Goal: Task Accomplishment & Management: Manage account settings

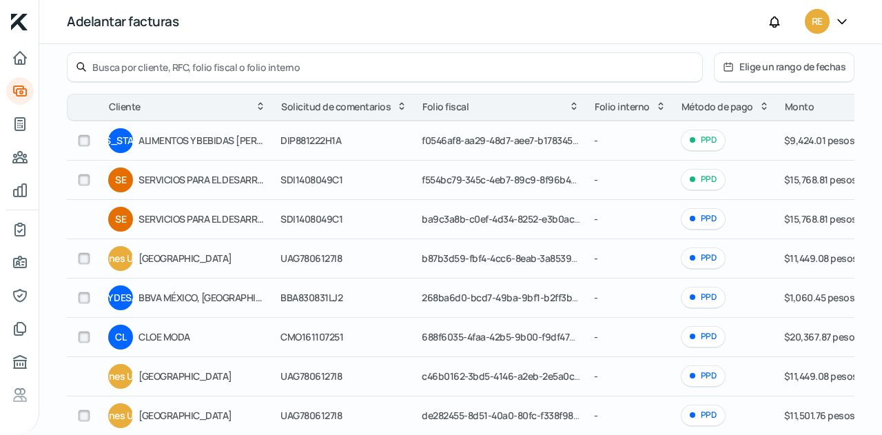
scroll to position [92, 0]
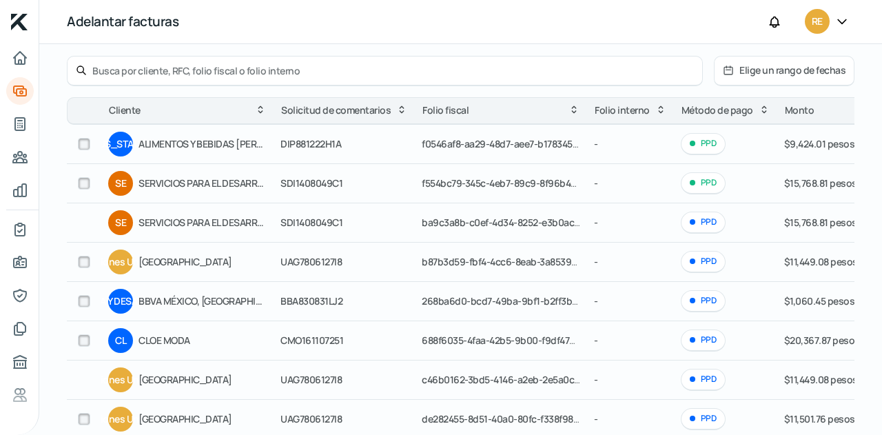
click at [79, 147] on input "checkbox" at bounding box center [84, 144] width 12 height 12
checkbox input "true"
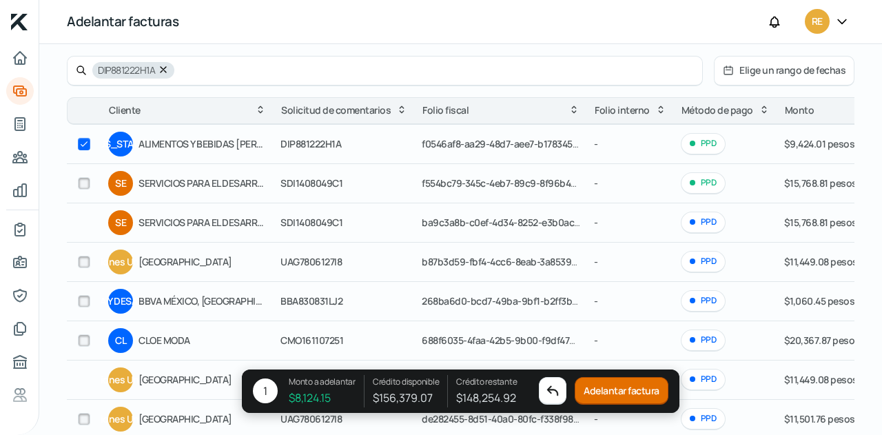
click at [84, 185] on input "checkbox" at bounding box center [84, 183] width 12 height 12
checkbox input "true"
click at [87, 261] on input "checkbox" at bounding box center [84, 262] width 12 height 12
checkbox input "true"
click at [80, 300] on input "checkbox" at bounding box center [84, 301] width 12 height 12
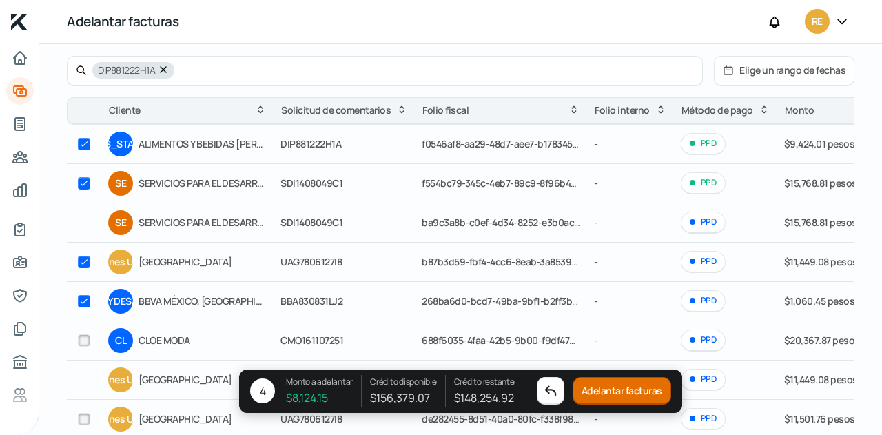
click at [80, 300] on input "checkbox" at bounding box center [84, 301] width 12 height 12
checkbox input "false"
click at [84, 258] on input "checkbox" at bounding box center [84, 262] width 12 height 12
checkbox input "false"
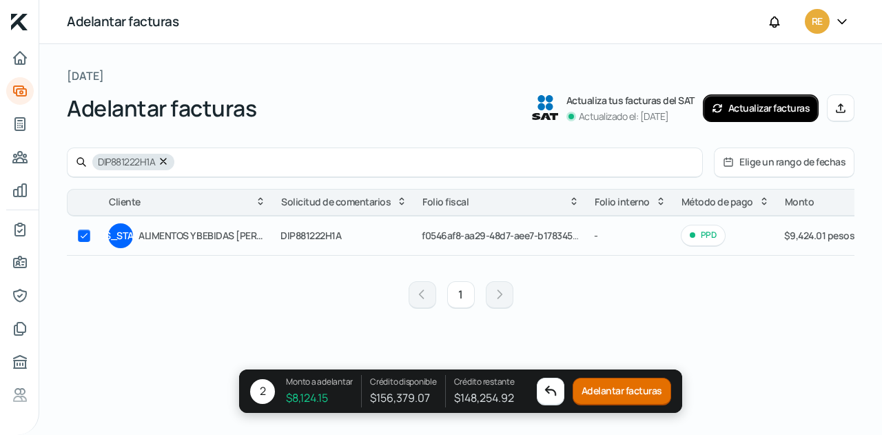
scroll to position [0, 0]
click at [80, 183] on div "DIP881222H1A Elige un rango de fechas Cliente Solicitud de comentarios Folio fi…" at bounding box center [461, 232] width 788 height 170
click at [82, 238] on input "checkbox" at bounding box center [84, 235] width 12 height 12
checkbox input "false"
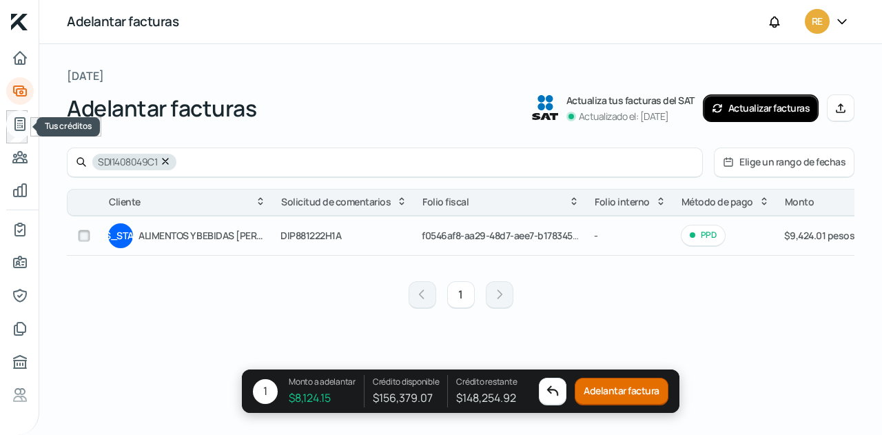
click at [18, 119] on icon "Tus créditos" at bounding box center [20, 124] width 17 height 17
